Goal: Information Seeking & Learning: Check status

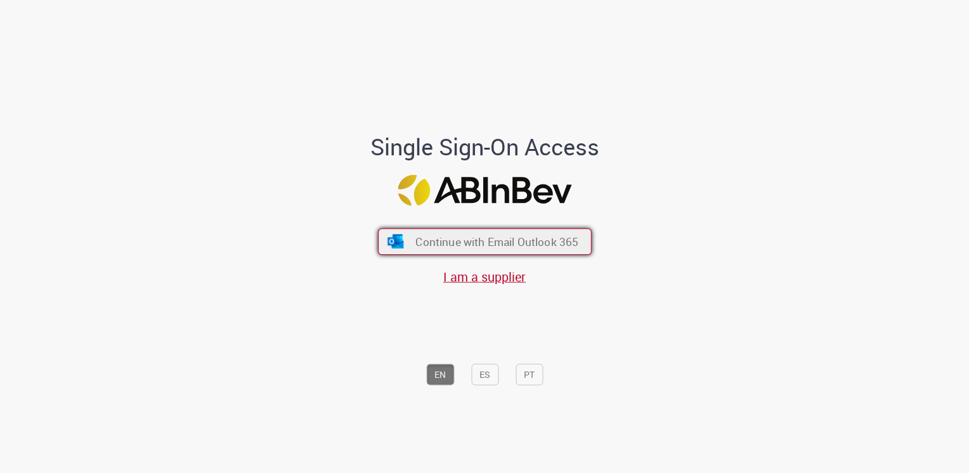
click at [526, 248] on span "Continue with Email Outlook 365" at bounding box center [496, 241] width 163 height 15
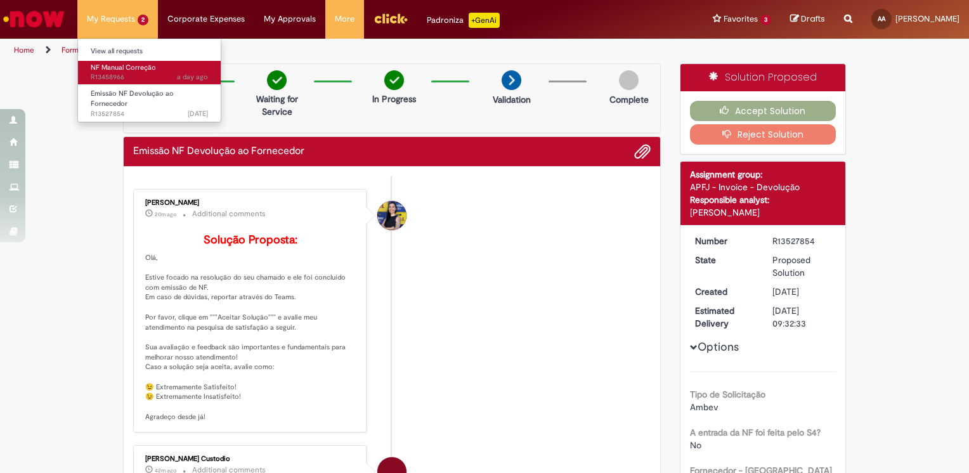
click at [124, 69] on span "NF Manual Correção" at bounding box center [123, 68] width 65 height 10
click at [169, 75] on span "a day ago a day ago R13458966" at bounding box center [149, 77] width 117 height 10
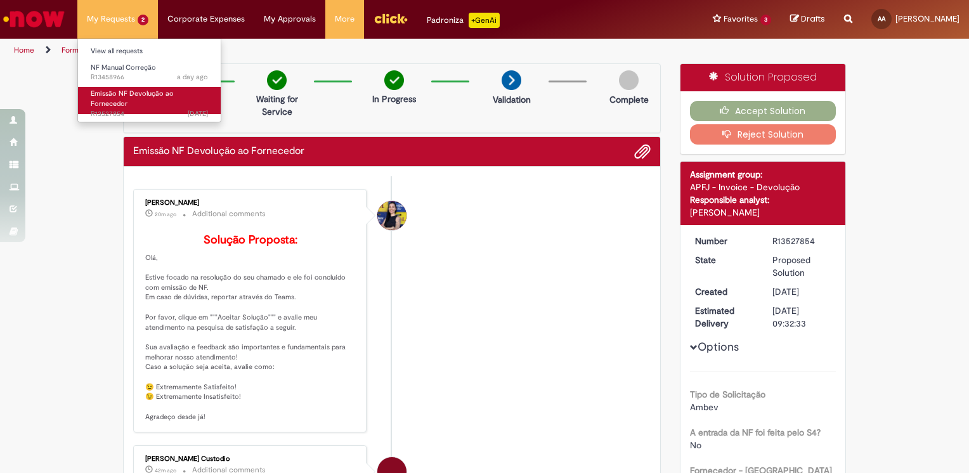
click at [129, 103] on link "Emissão NF Devolução ao Fornecedor [DATE][DATE][DATE] R13527854" at bounding box center [149, 100] width 143 height 27
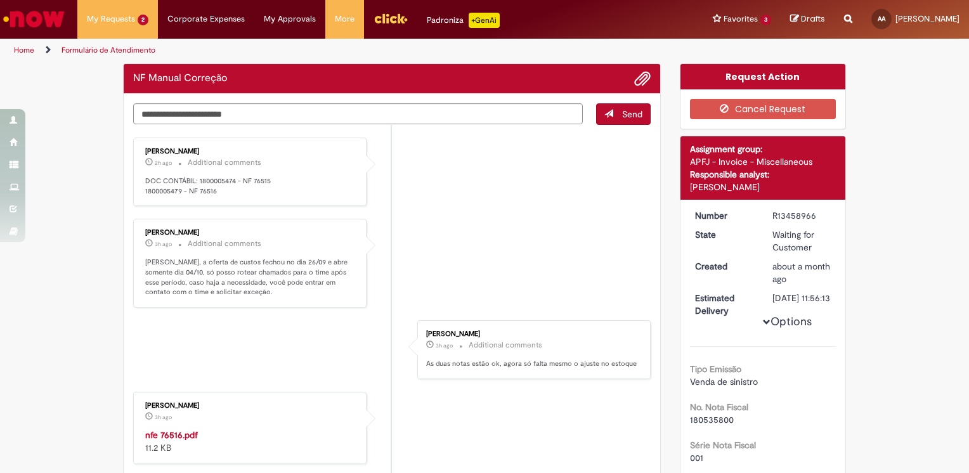
click at [463, 228] on li "[PERSON_NAME] 3h [DATE] hours ago Additional comments [PERSON_NAME], a oferta d…" at bounding box center [391, 263] width 517 height 89
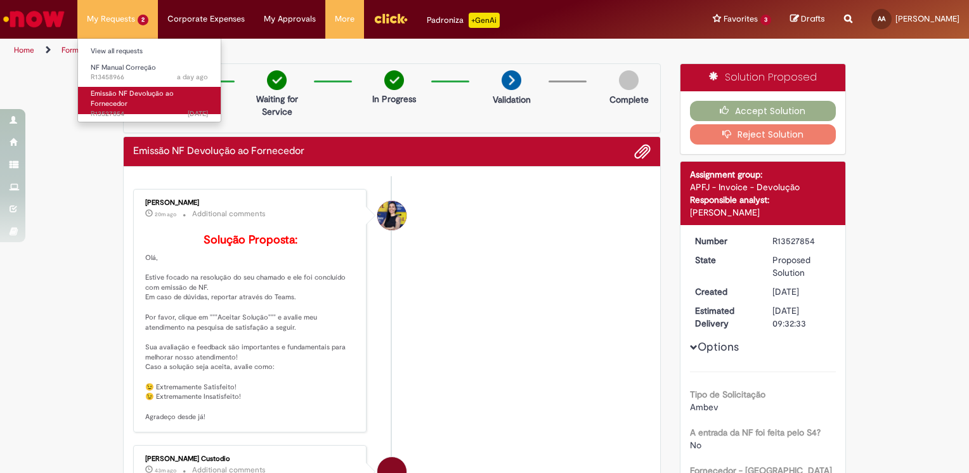
click at [139, 98] on link "Emissão NF Devolução ao Fornecedor [DATE][DATE][DATE] R13527854" at bounding box center [149, 100] width 143 height 27
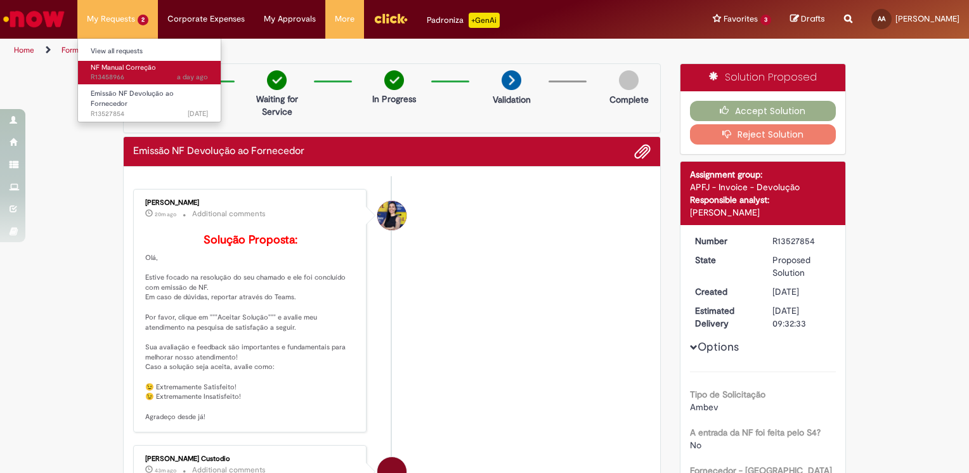
click at [157, 75] on span "a day ago a day ago R13458966" at bounding box center [149, 77] width 117 height 10
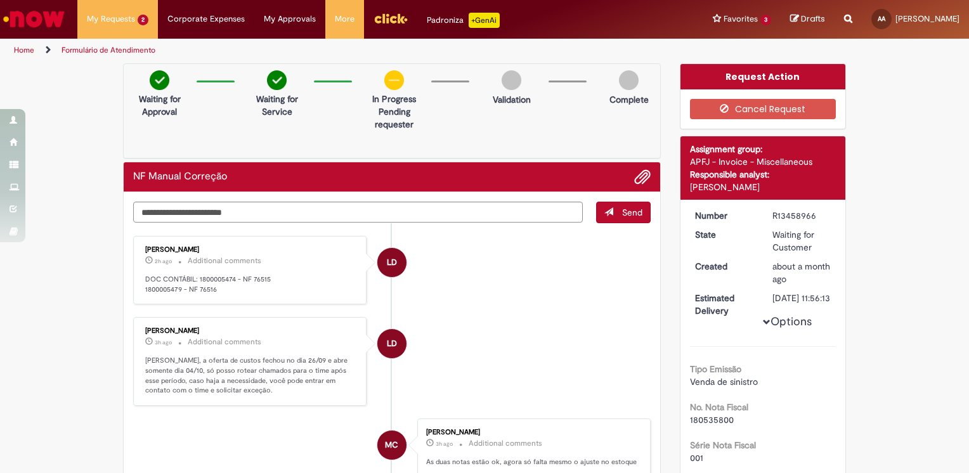
click at [512, 326] on li "LD [PERSON_NAME] 3h [DATE] hours ago Additional comments [PERSON_NAME], a ofert…" at bounding box center [391, 361] width 517 height 89
click at [304, 211] on textarea "Type your message here..." at bounding box center [358, 213] width 450 height 22
type textarea "*"
type textarea "**********"
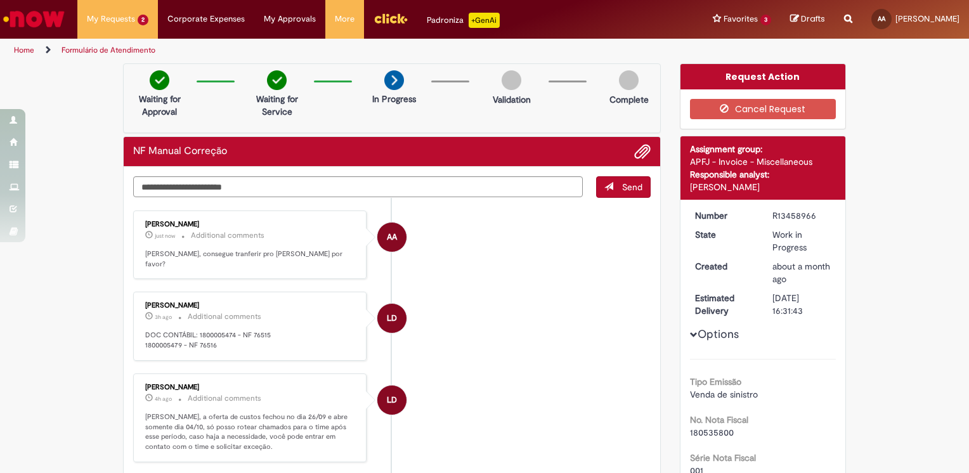
click at [487, 268] on li "AA [PERSON_NAME] just now just now Additional comments [PERSON_NAME], consegue …" at bounding box center [391, 245] width 517 height 69
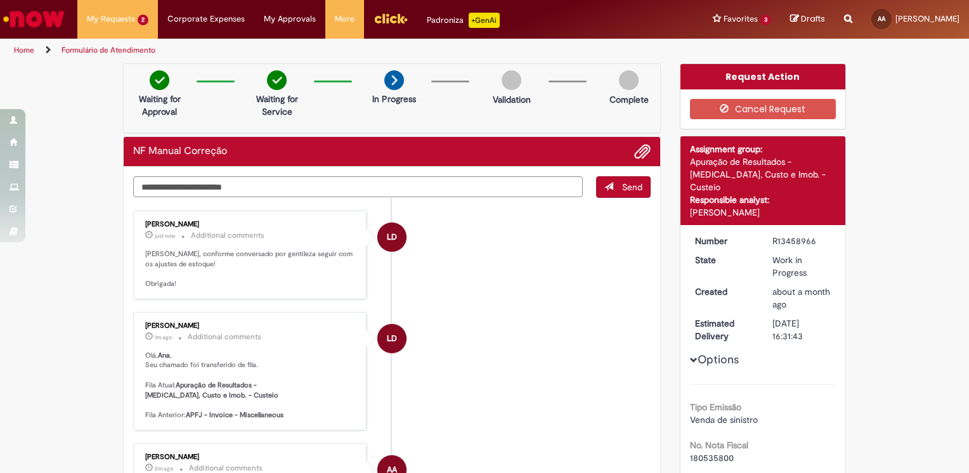
click at [788, 235] on div "R13458966" at bounding box center [801, 241] width 59 height 13
copy div "R13458966"
click at [550, 256] on li "LD [PERSON_NAME] 5m [DATE] minutes ago Additional comments [PERSON_NAME], confo…" at bounding box center [391, 255] width 517 height 89
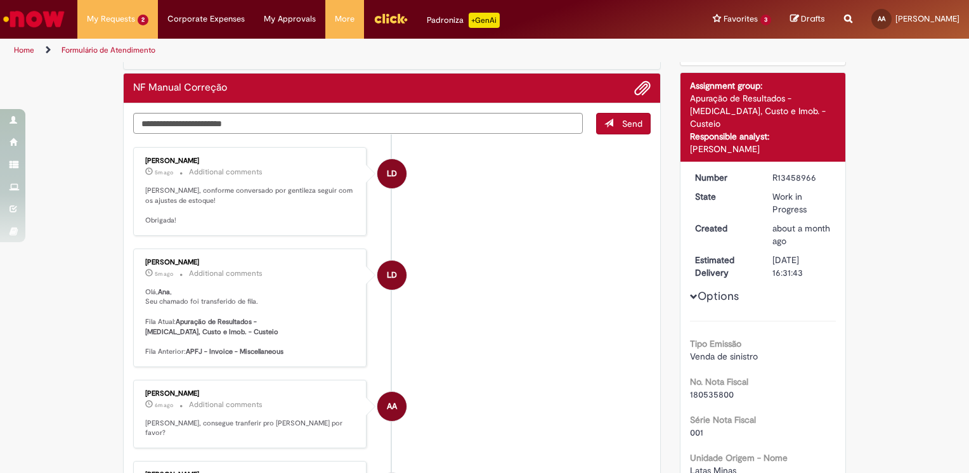
scroll to position [127, 0]
